Goal: Task Accomplishment & Management: Manage account settings

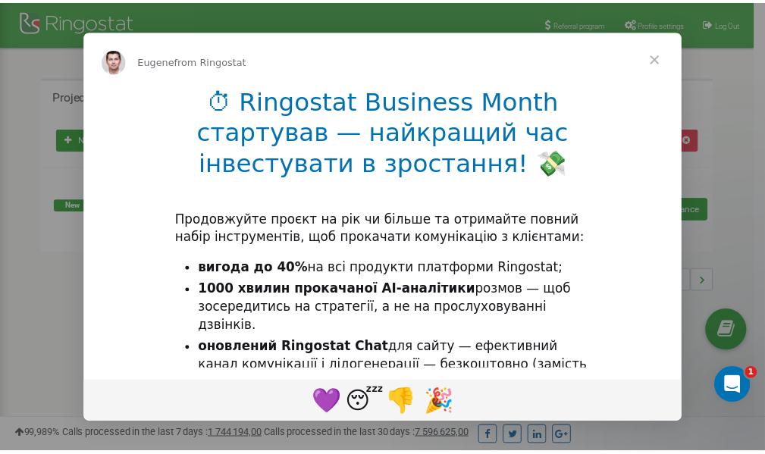
scroll to position [227, 0]
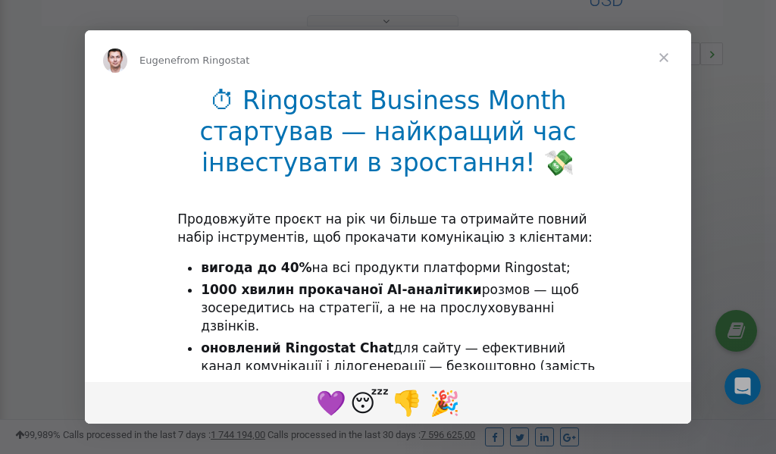
click at [663, 55] on span "Close" at bounding box center [663, 57] width 55 height 55
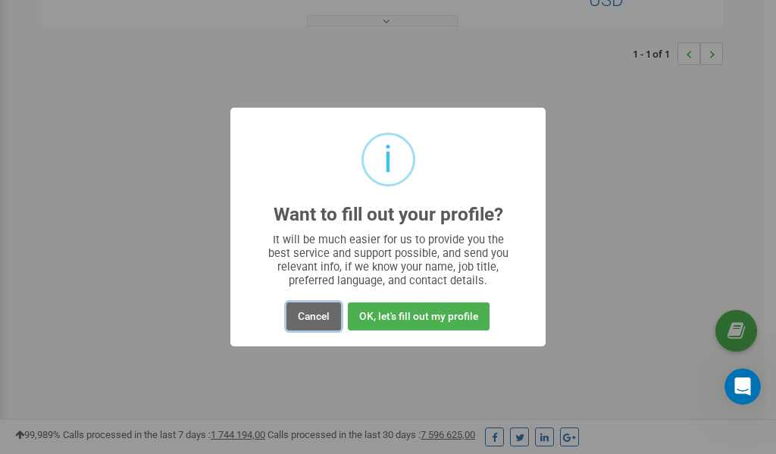
click at [317, 318] on button "Cancel" at bounding box center [313, 316] width 55 height 28
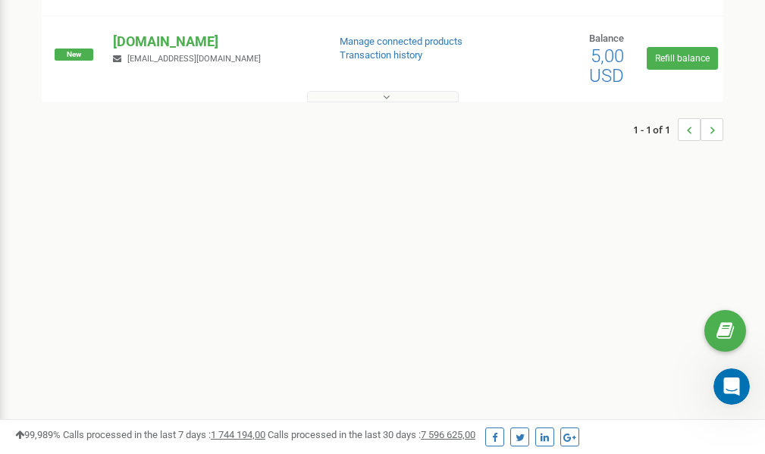
scroll to position [0, 0]
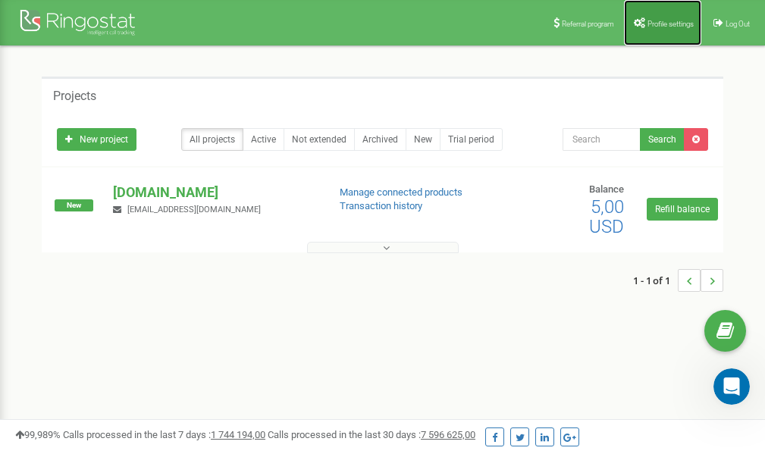
click at [663, 29] on link "Profile settings" at bounding box center [662, 22] width 77 height 45
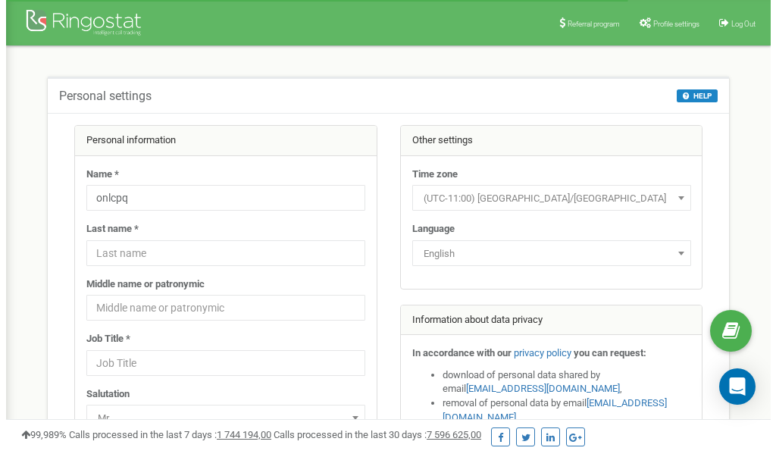
scroll to position [76, 0]
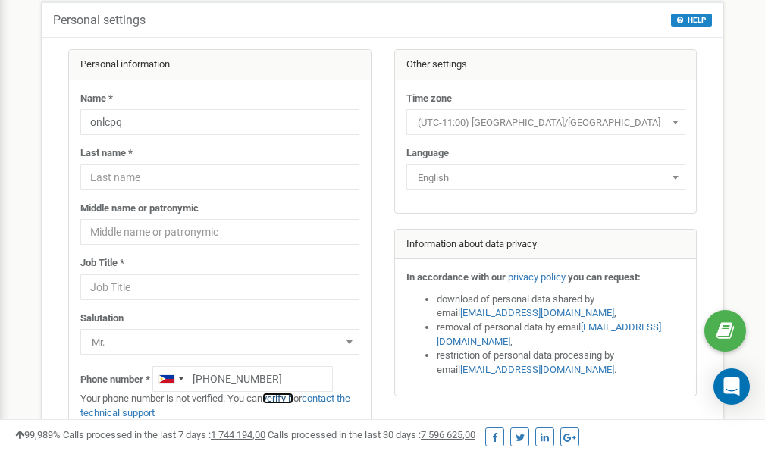
click at [282, 398] on link "verify it" at bounding box center [277, 397] width 31 height 11
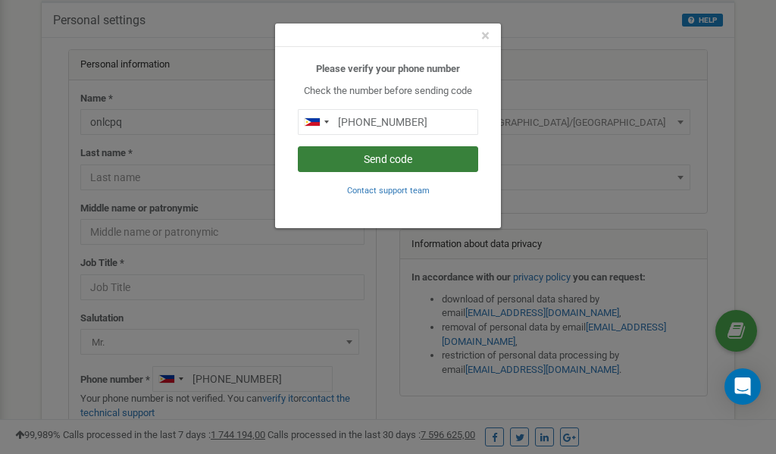
click at [380, 162] on button "Send code" at bounding box center [388, 159] width 180 height 26
